Goal: Navigation & Orientation: Find specific page/section

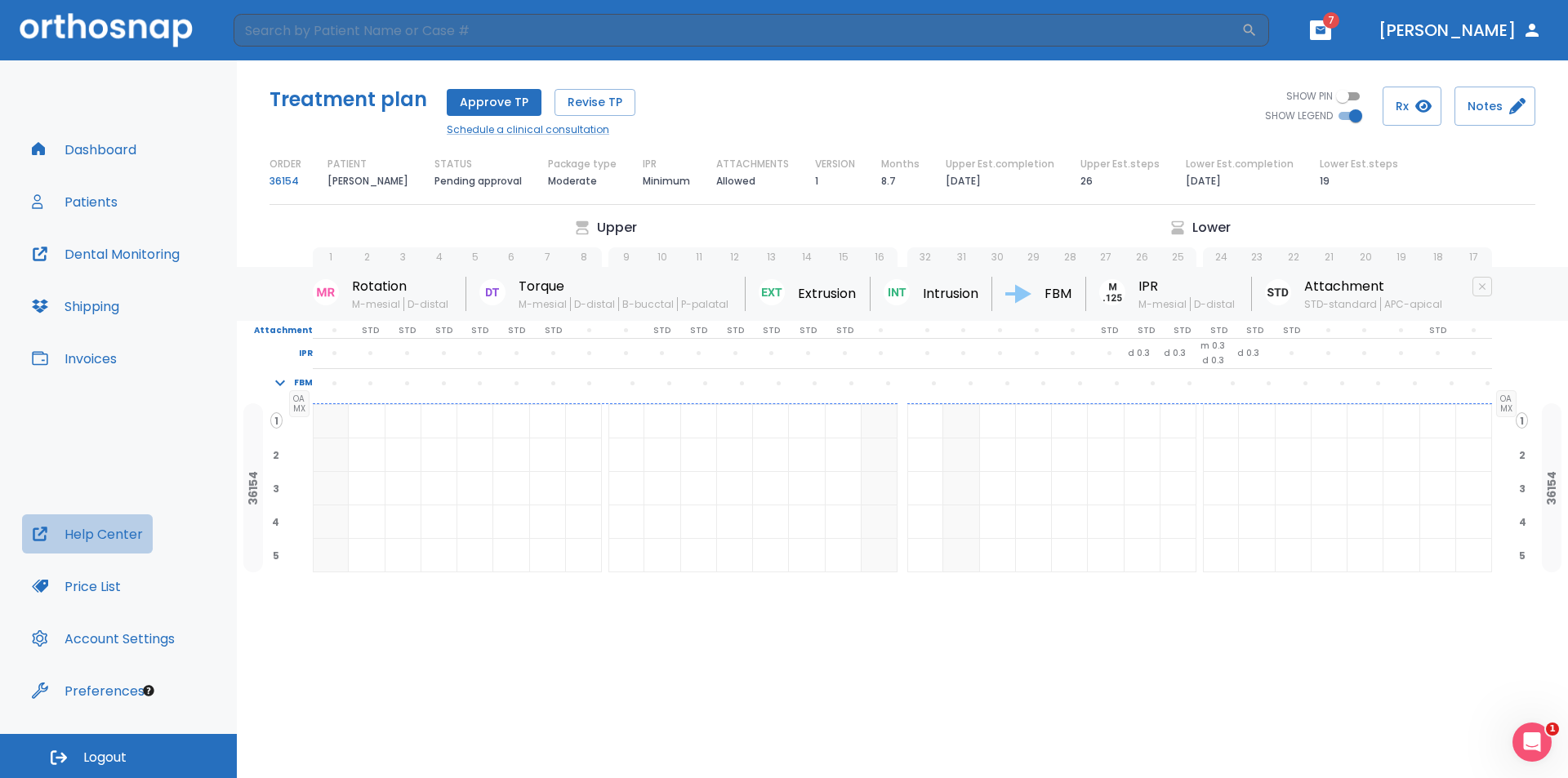
click at [109, 540] on button "Help Center" at bounding box center [88, 535] width 131 height 40
click at [122, 144] on button "Dashboard" at bounding box center [84, 150] width 124 height 40
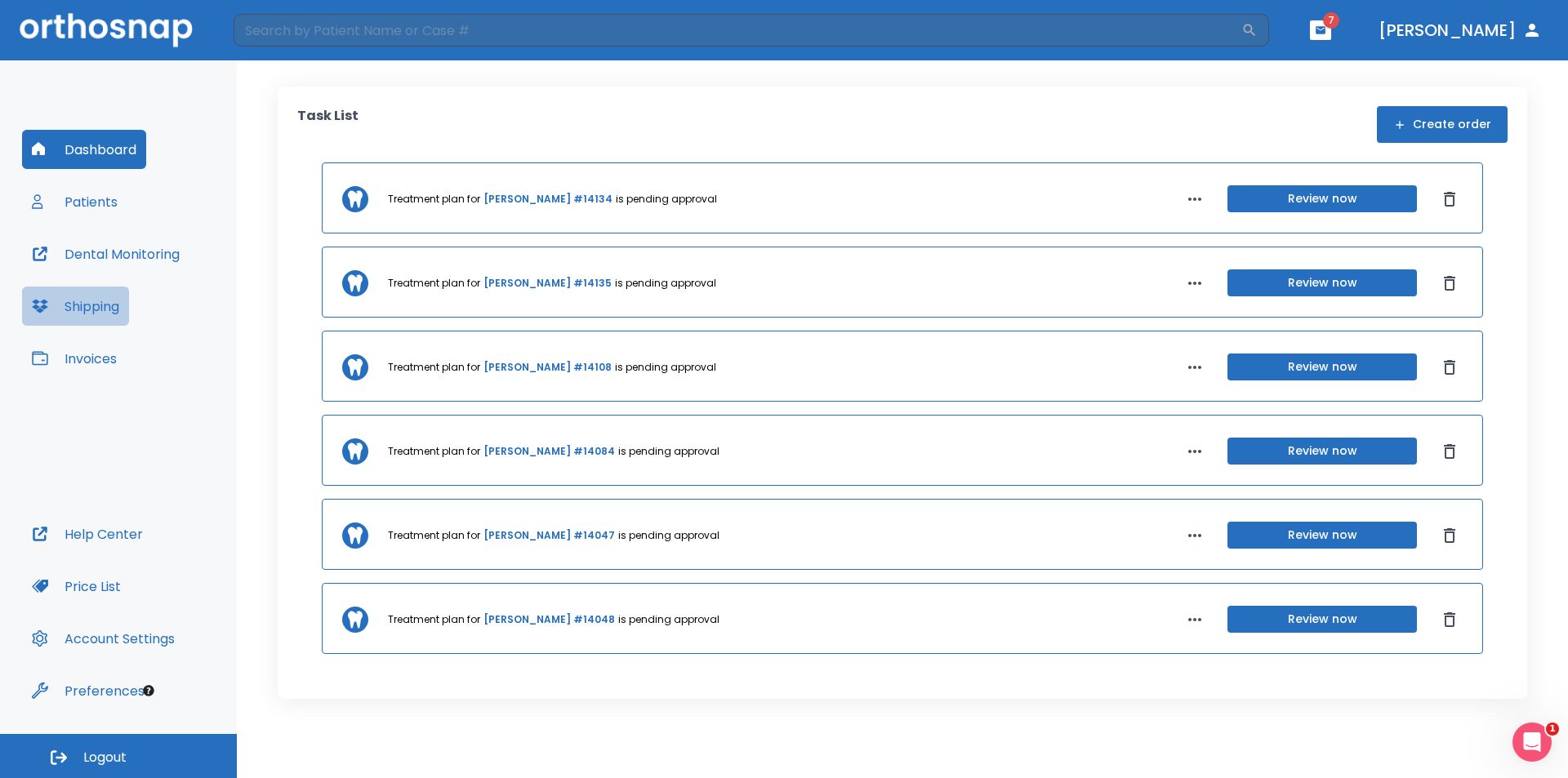
click at [91, 315] on button "Shipping" at bounding box center [76, 306] width 107 height 40
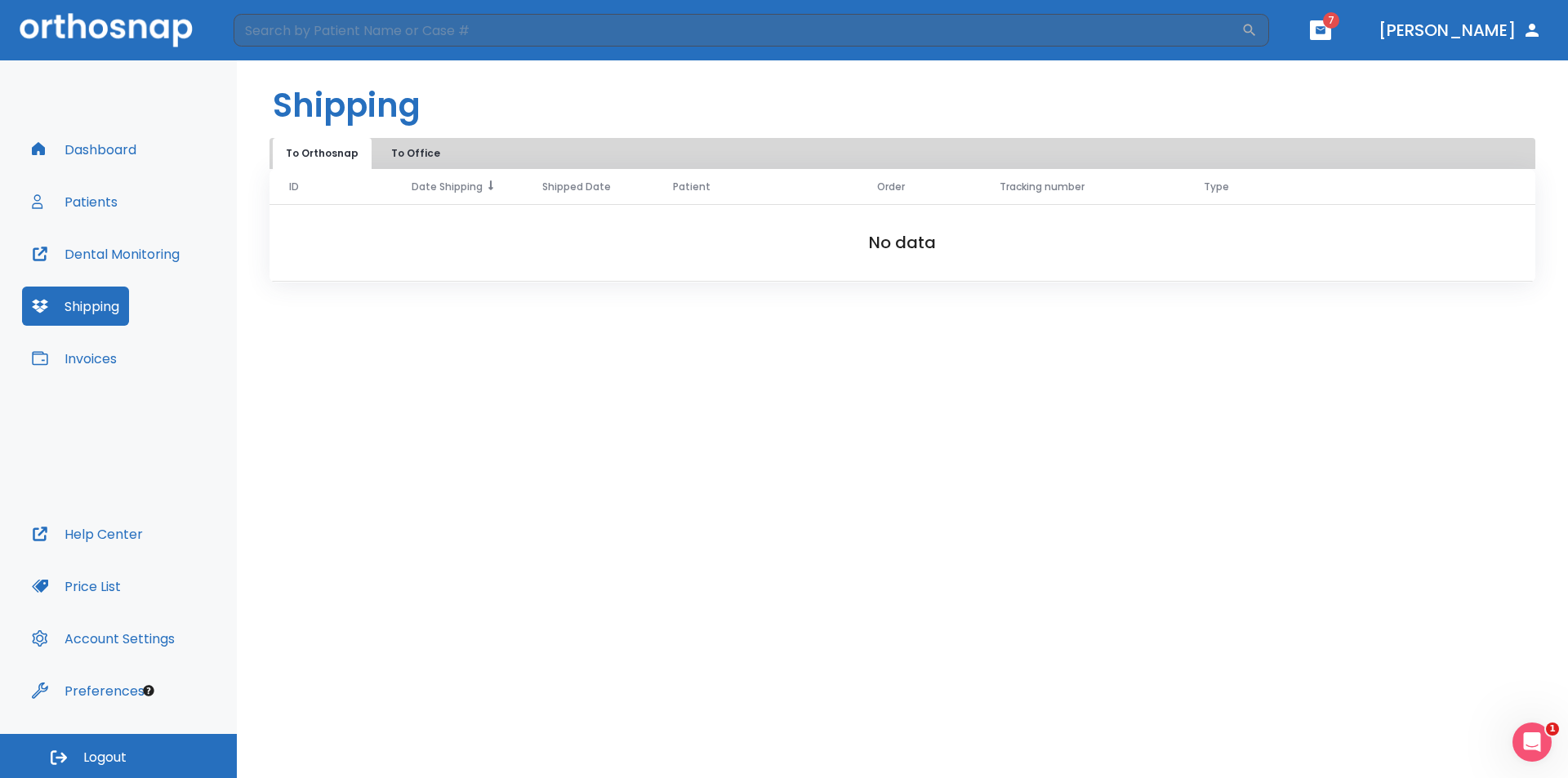
click at [456, 187] on span "Date Shipping" at bounding box center [447, 187] width 71 height 15
click at [416, 153] on button "To Office" at bounding box center [415, 154] width 82 height 31
click at [64, 207] on button "Patients" at bounding box center [75, 202] width 106 height 40
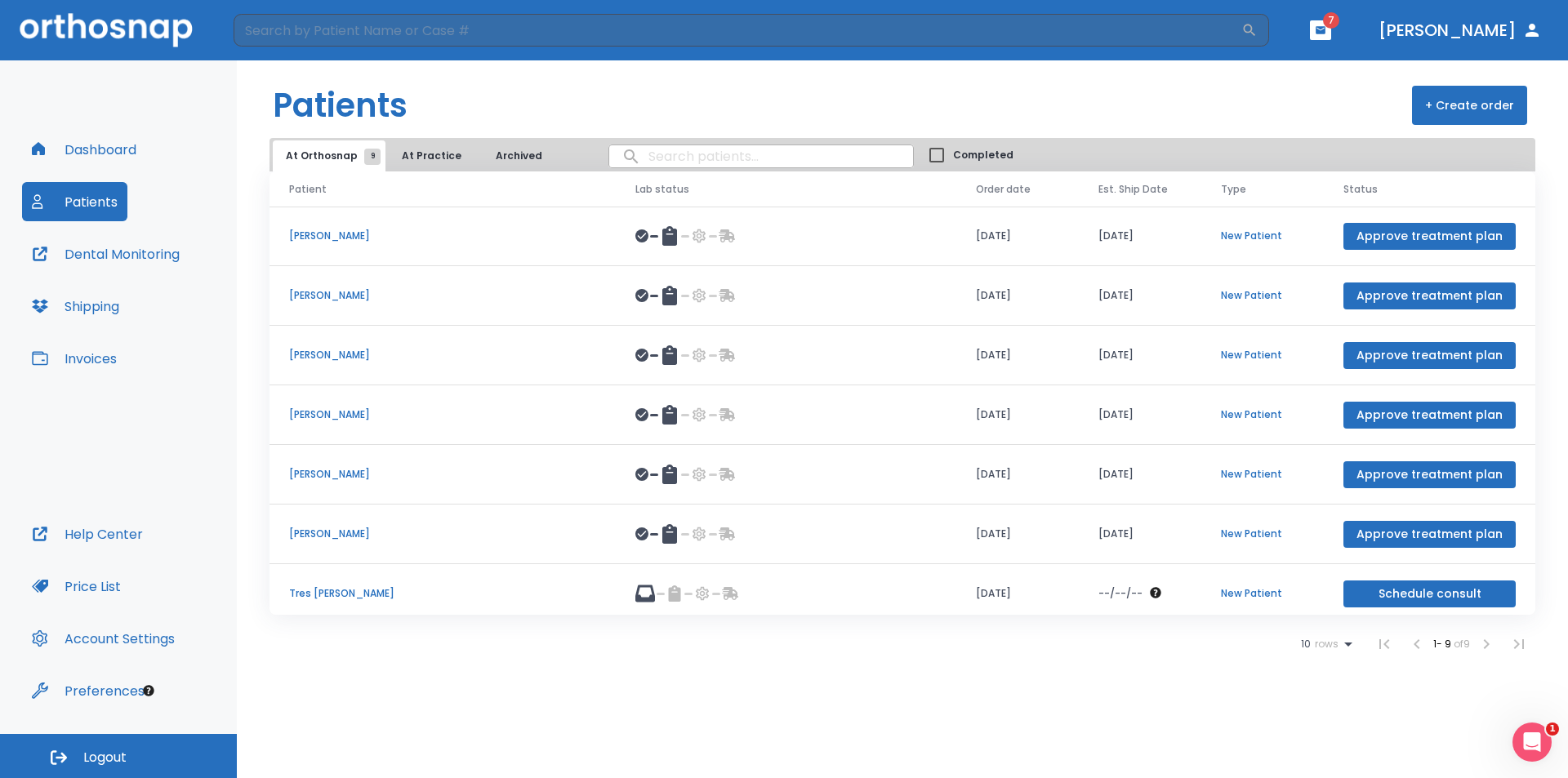
scroll to position [129, 0]
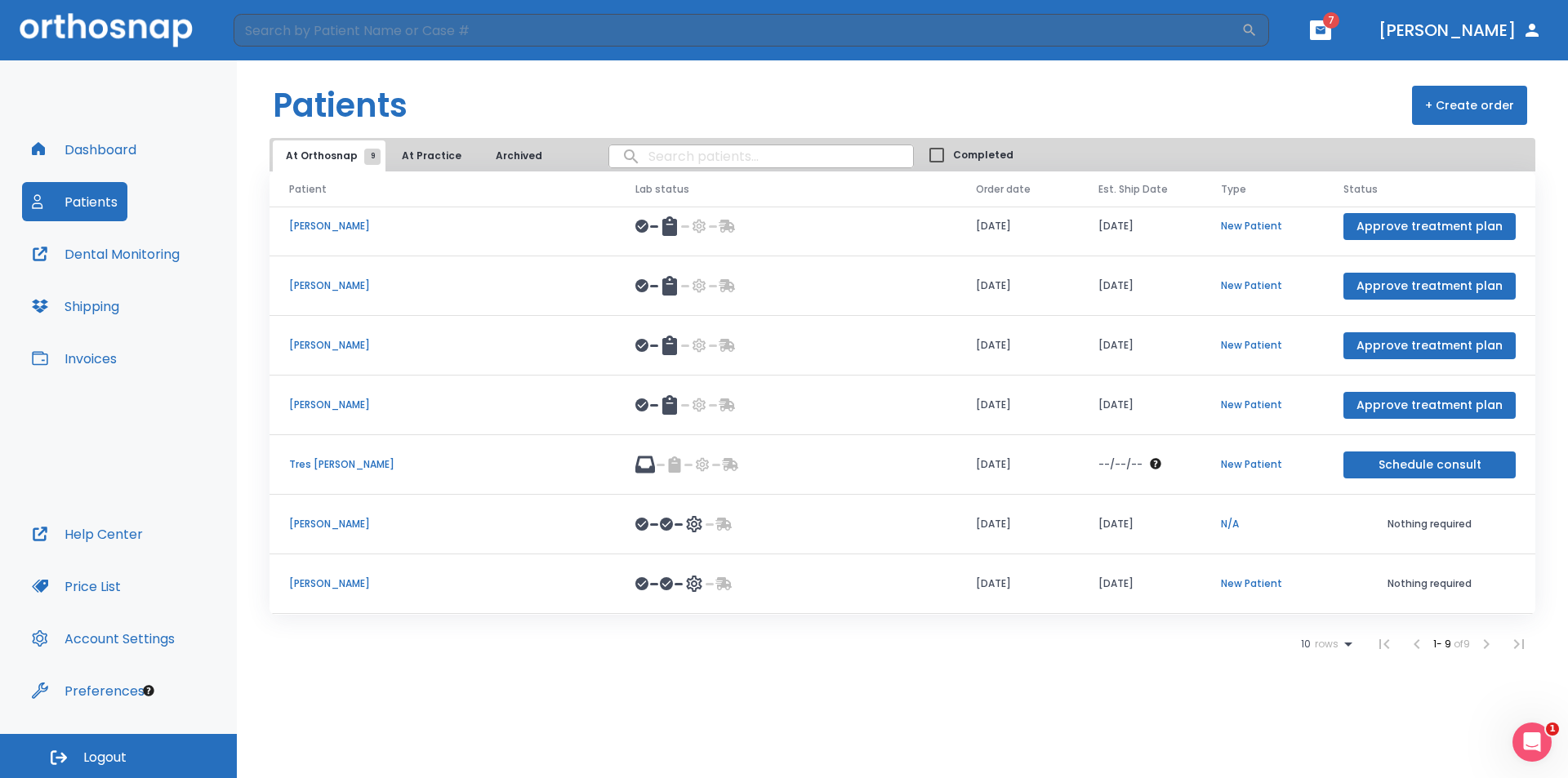
click at [119, 156] on button "Dashboard" at bounding box center [84, 150] width 124 height 40
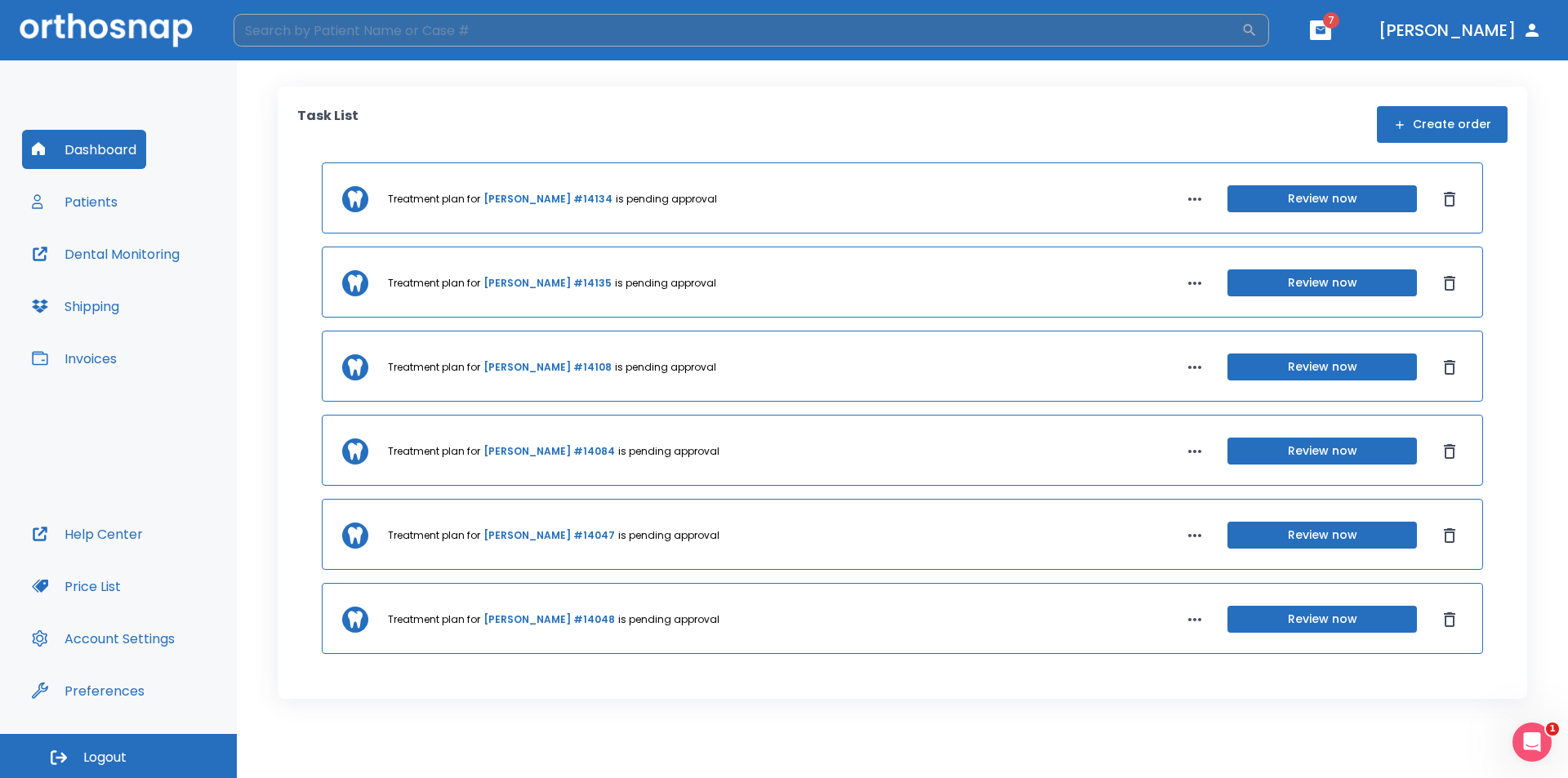
click at [507, 33] on input "search" at bounding box center [738, 30] width 1008 height 33
